Goal: Information Seeking & Learning: Learn about a topic

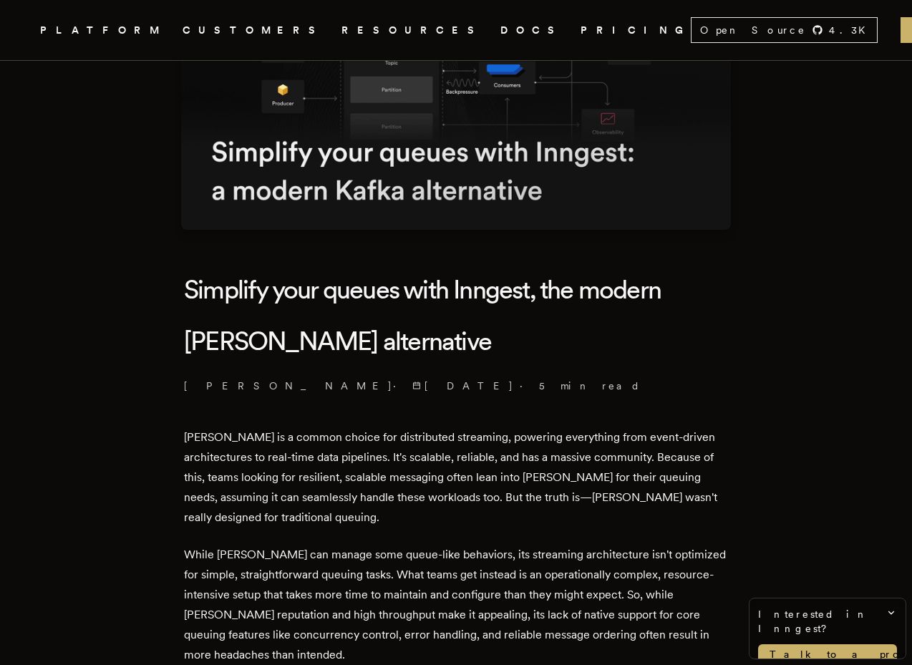
scroll to position [206, 0]
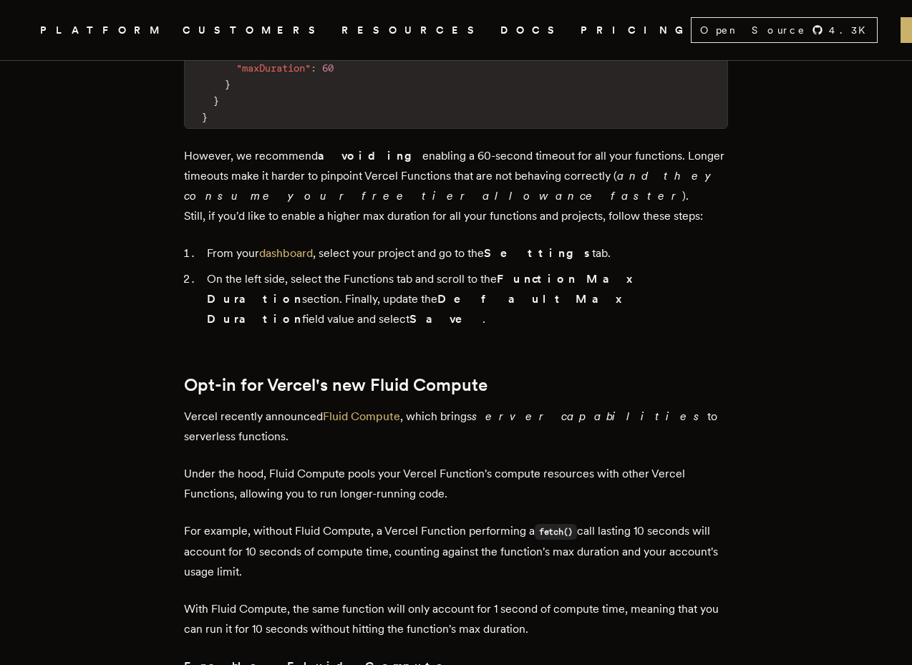
scroll to position [1069, 0]
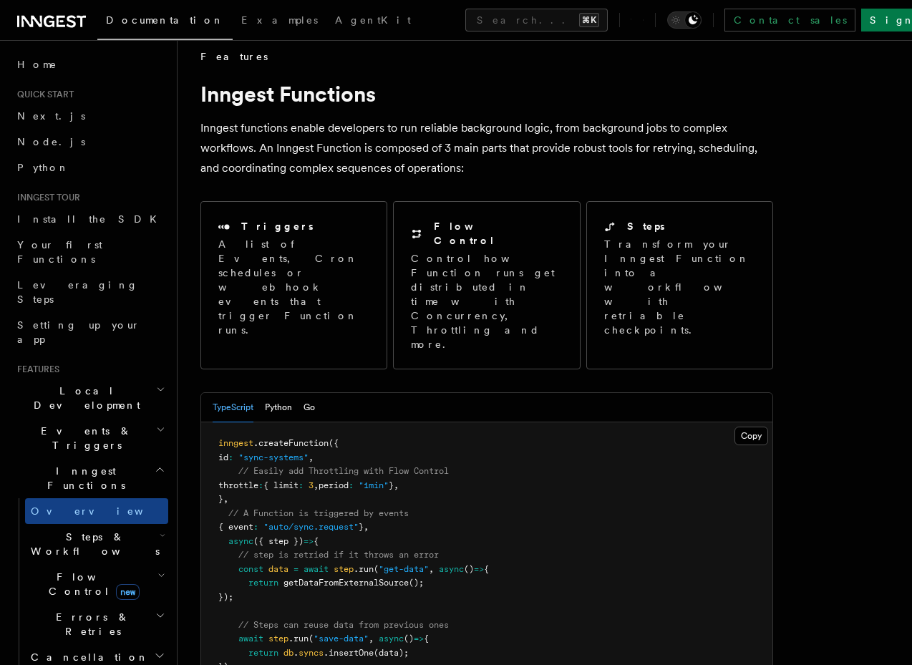
scroll to position [18, 0]
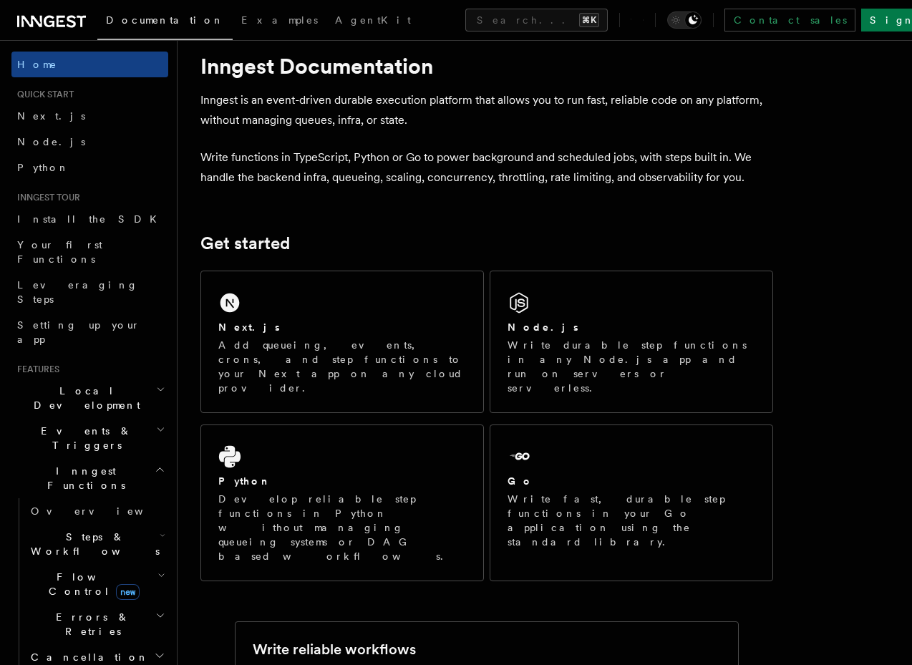
scroll to position [29, 0]
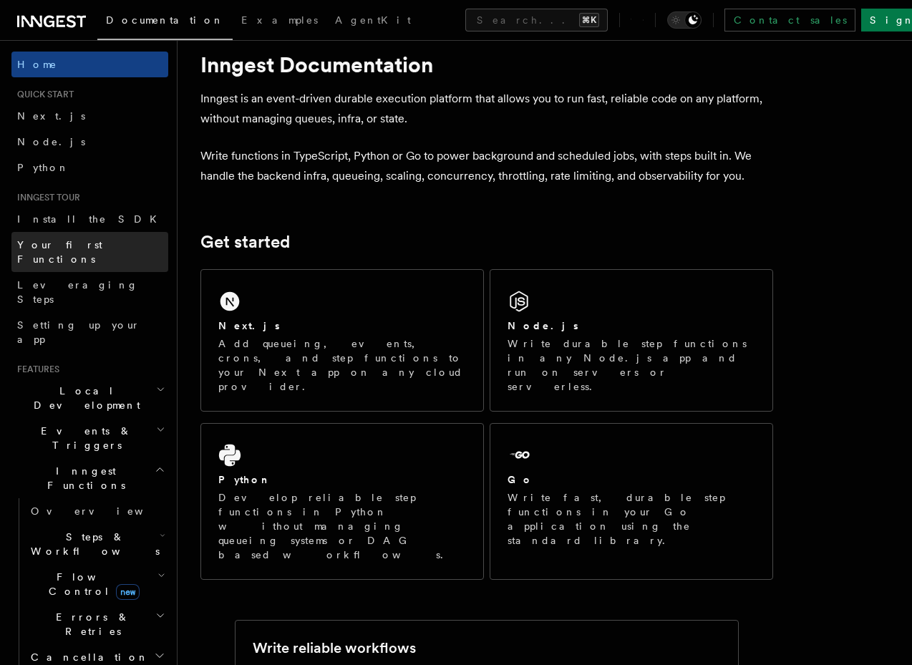
click at [69, 247] on span "Your first Functions" at bounding box center [59, 252] width 85 height 26
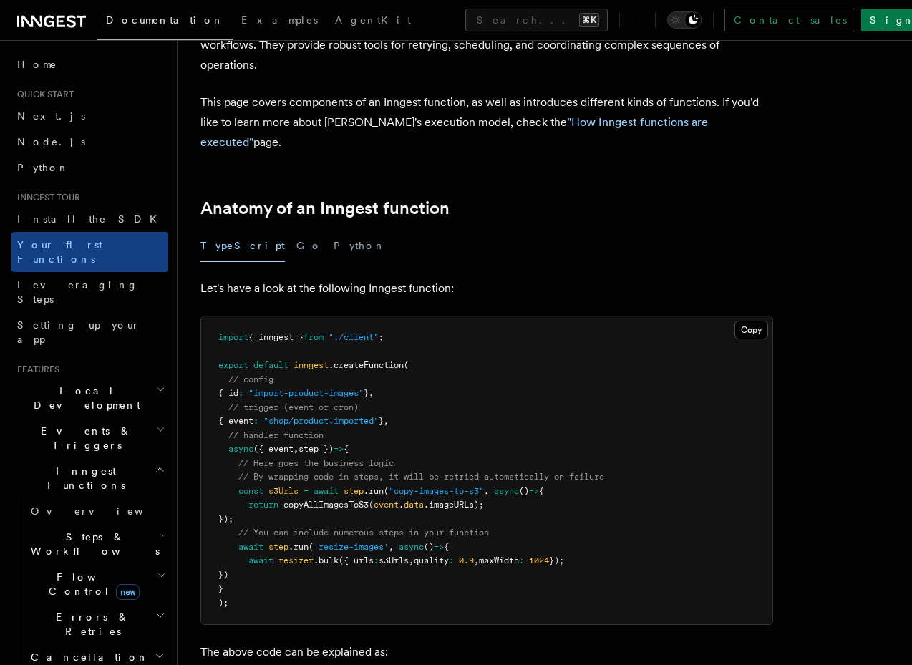
scroll to position [117, 0]
click at [333, 229] on button "Python" at bounding box center [359, 245] width 52 height 32
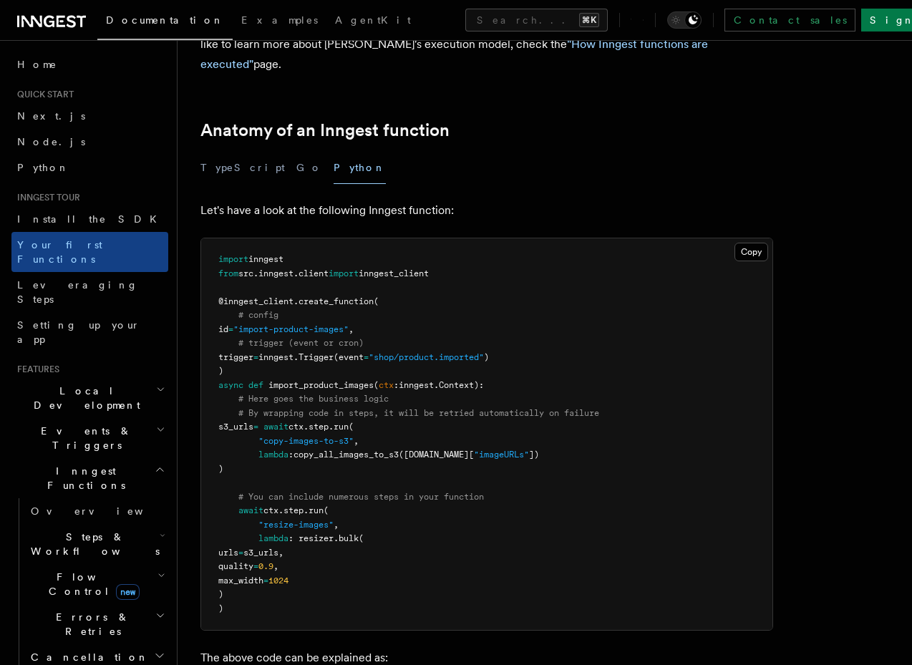
scroll to position [203, 0]
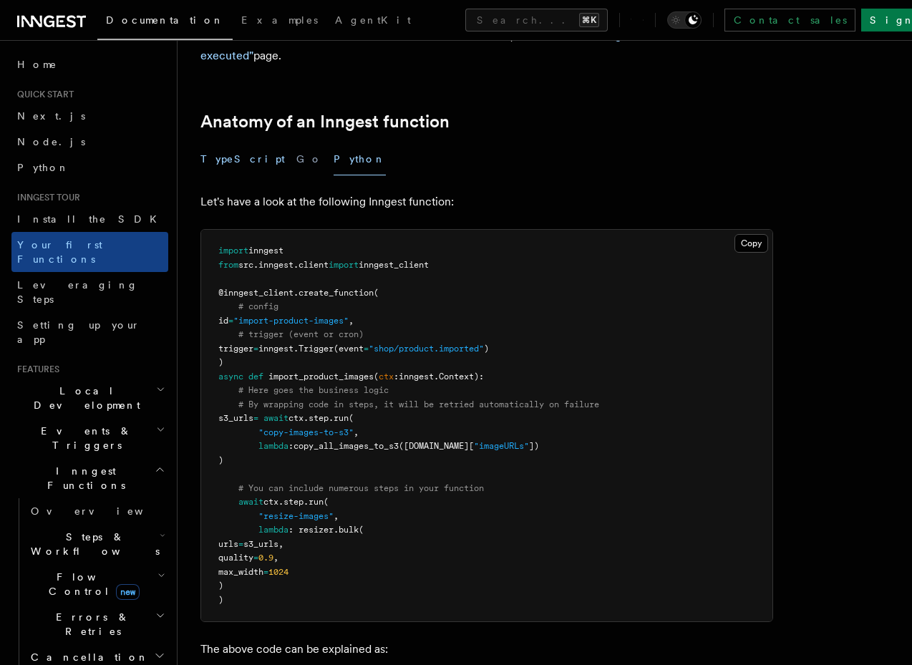
click at [218, 143] on button "TypeScript" at bounding box center [242, 159] width 84 height 32
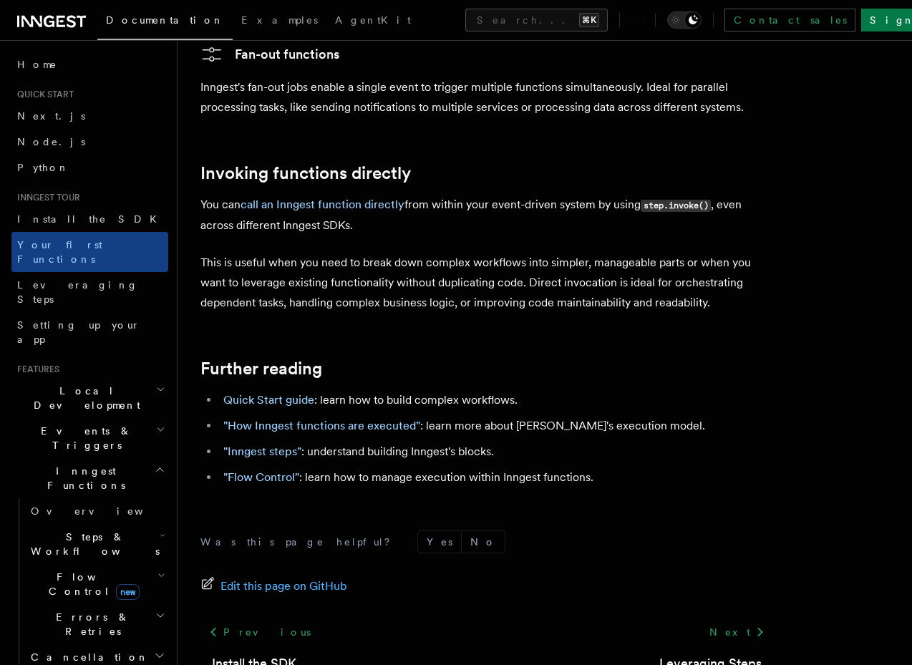
scroll to position [2804, 0]
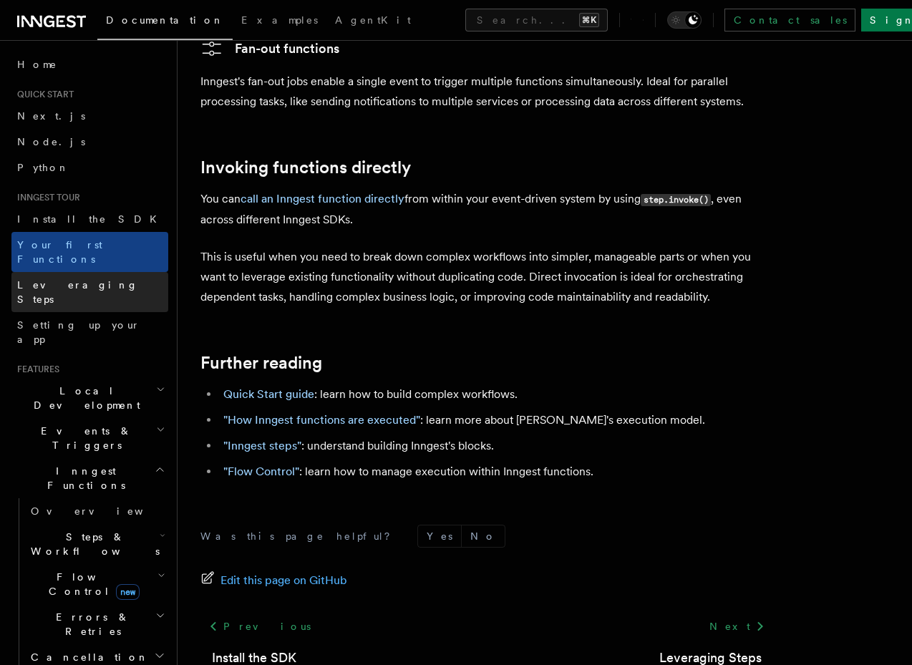
click at [77, 279] on span "Leveraging Steps" at bounding box center [77, 292] width 121 height 26
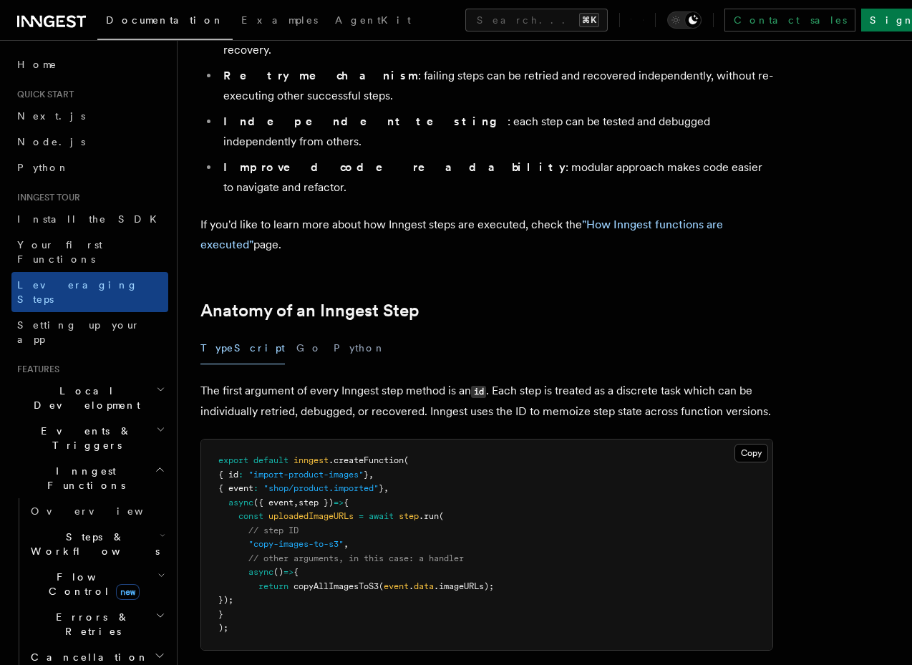
scroll to position [370, 0]
click at [101, 319] on span "Setting up your app" at bounding box center [78, 332] width 123 height 26
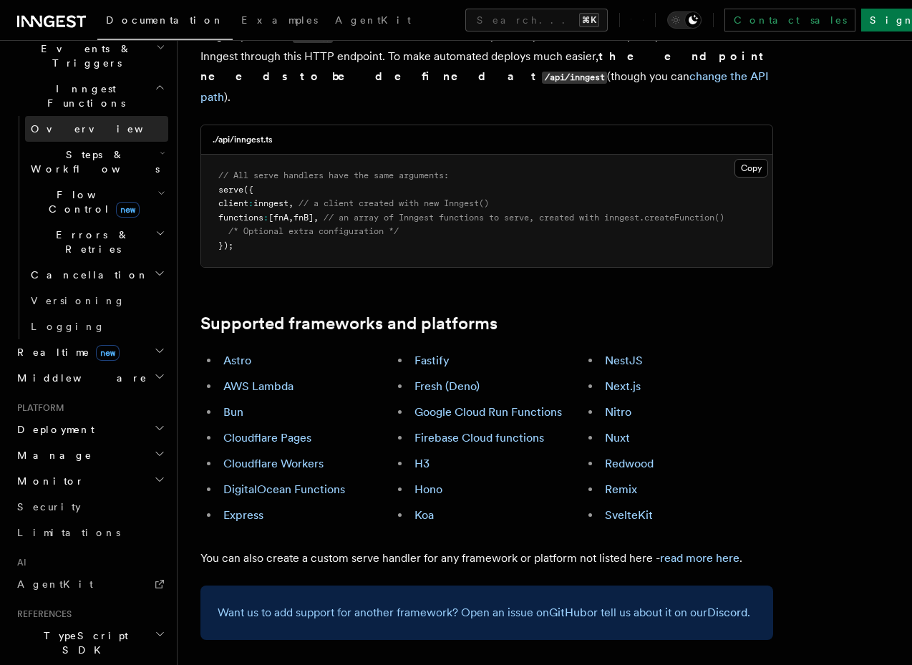
scroll to position [386, 0]
